Goal: Information Seeking & Learning: Learn about a topic

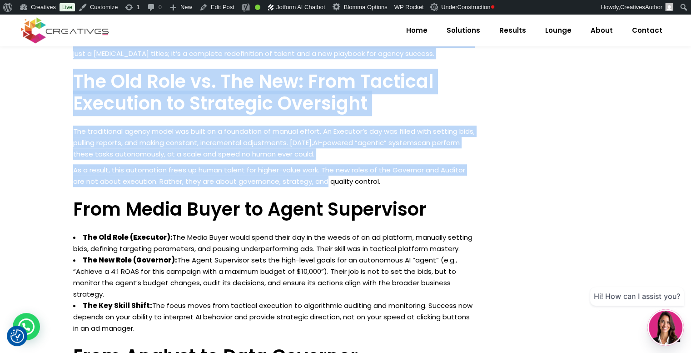
scroll to position [765, 0]
drag, startPoint x: 73, startPoint y: 112, endPoint x: 415, endPoint y: 166, distance: 346.4
copy div "The New Agency Playbook: Why Your Next Hire Should Be a Governor, Not an Execut…"
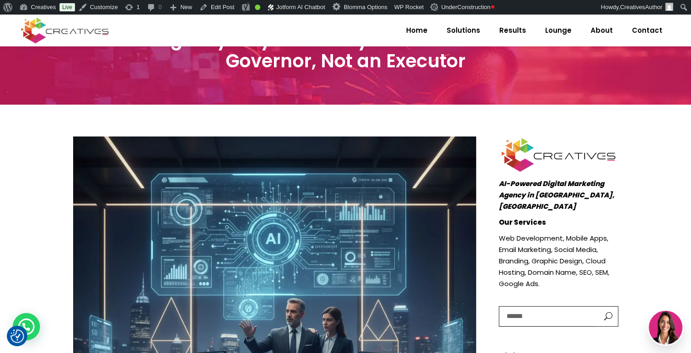
scroll to position [0, 0]
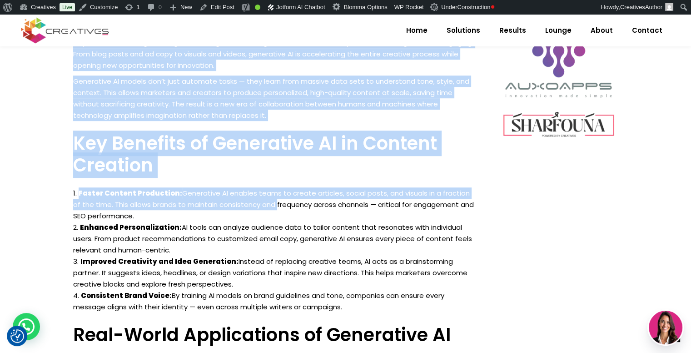
drag, startPoint x: 71, startPoint y: 134, endPoint x: 267, endPoint y: 189, distance: 204.0
click at [267, 189] on div "October 10, 2025 Artificial Intelligence , Digital Marketing ai , ai digital ma…" at bounding box center [275, 280] width 426 height 1269
click at [249, 144] on h3 "Key Benefits of Generative AI in Content Creation" at bounding box center [274, 154] width 403 height 44
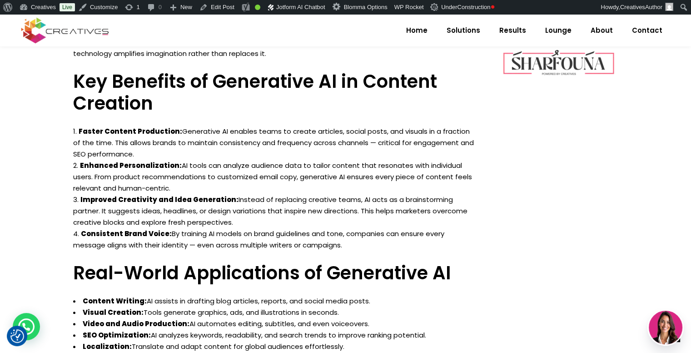
scroll to position [617, 0]
drag, startPoint x: 75, startPoint y: 116, endPoint x: 386, endPoint y: 230, distance: 331.0
click at [386, 230] on div "How Generative AI Is Changing Content Creation The rise of generative AI is res…" at bounding box center [274, 344] width 403 height 811
copy div "How Generative AI Is Changing Content Creation The rise of generative AI is res…"
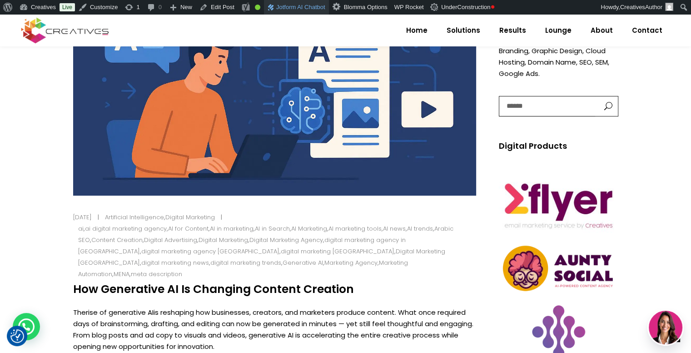
scroll to position [250, 0]
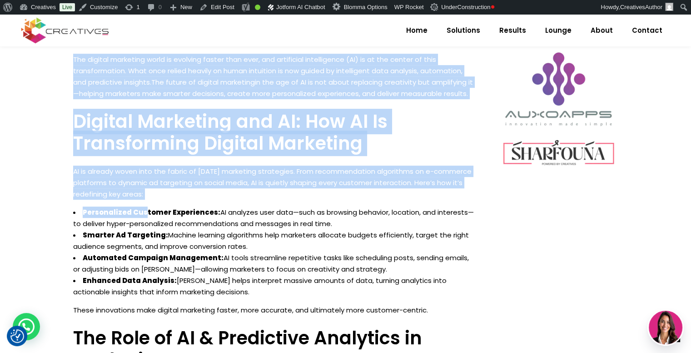
scroll to position [527, 0]
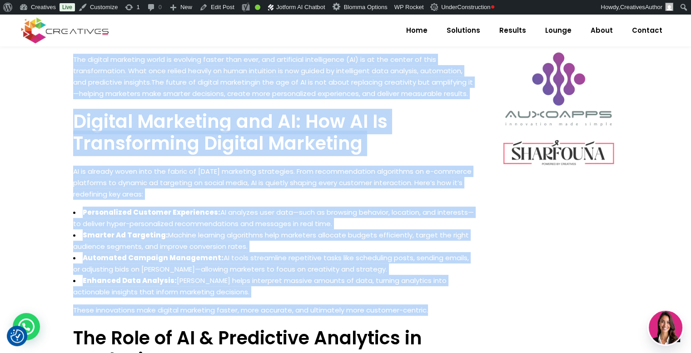
drag, startPoint x: 73, startPoint y: 169, endPoint x: 451, endPoint y: 297, distance: 399.6
copy div "Lor Ipsumd si Ametcon Adipiscin el sed Doe te IN Utl etdolor magnaaliq enima mi…"
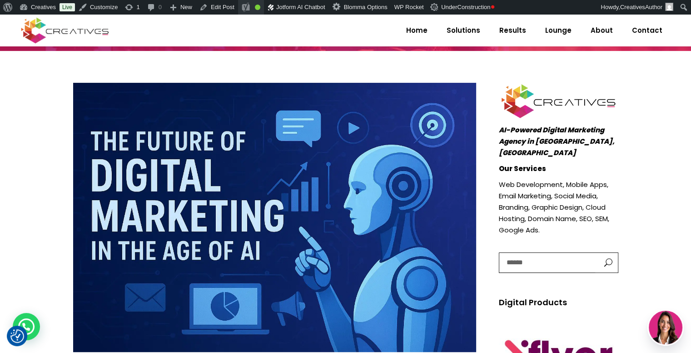
scroll to position [122, 0]
